Goal: Information Seeking & Learning: Learn about a topic

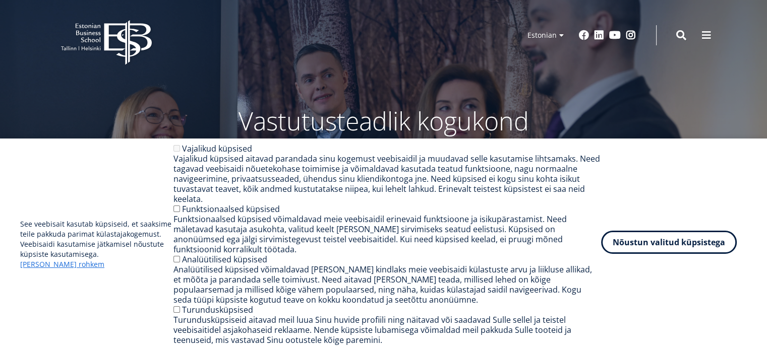
click at [661, 252] on button "Nõustun valitud küpsistega" at bounding box center [669, 242] width 136 height 23
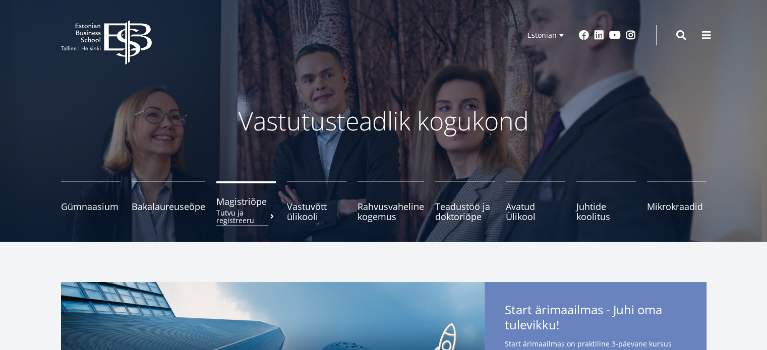
click at [252, 208] on link "Magistriõpe Tutvu ja registreeru" at bounding box center [245, 202] width 59 height 40
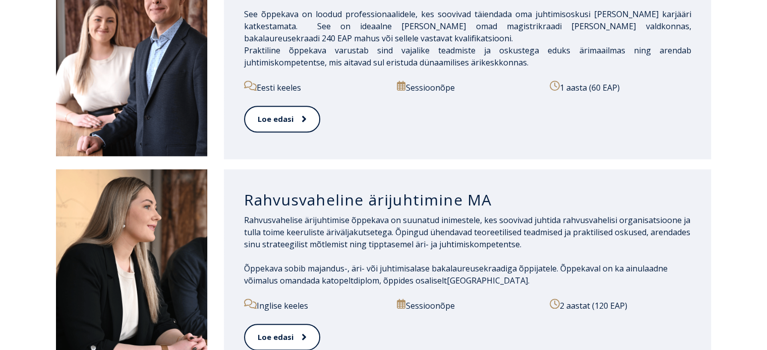
scroll to position [908, 0]
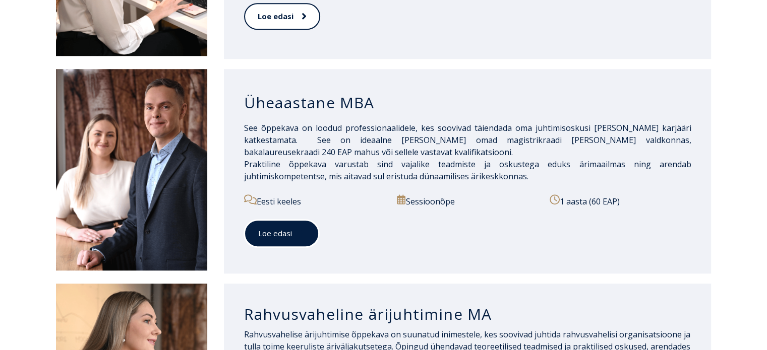
click at [284, 238] on link "Loe edasi" at bounding box center [281, 234] width 75 height 28
